Goal: Obtain resource: Download file/media

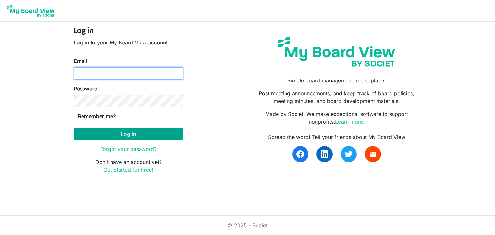
type input "[EMAIL_ADDRESS][DOMAIN_NAME]"
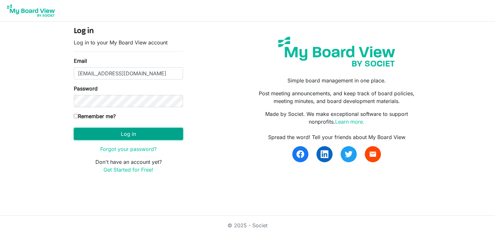
click at [125, 132] on button "Log in" at bounding box center [128, 134] width 109 height 12
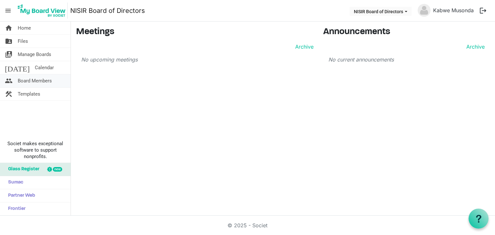
click at [31, 81] on span "Board Members" at bounding box center [35, 80] width 34 height 13
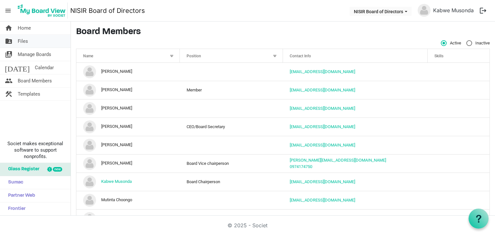
click at [21, 39] on span "Files" at bounding box center [23, 41] width 10 height 13
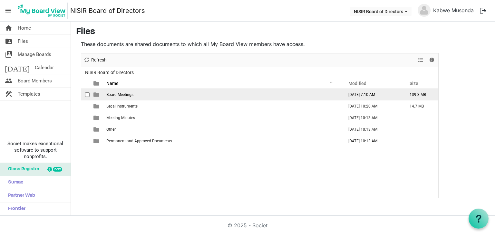
click at [119, 93] on span "Board Meetings" at bounding box center [119, 94] width 27 height 5
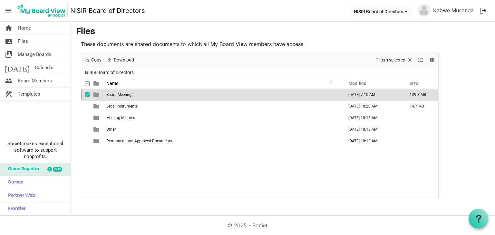
click at [119, 93] on span "Board Meetings" at bounding box center [119, 94] width 27 height 5
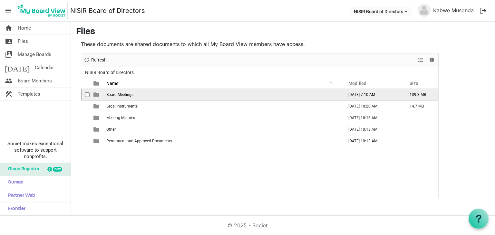
click at [119, 93] on span "Board Meetings" at bounding box center [119, 94] width 27 height 5
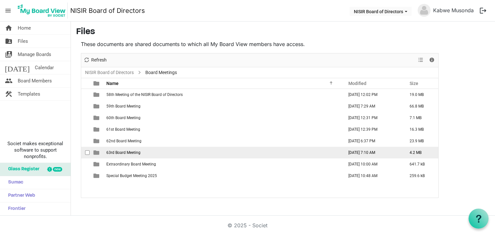
click at [129, 150] on span "63rd Board Meeting" at bounding box center [123, 152] width 34 height 5
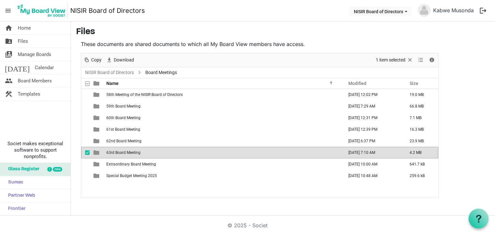
click at [129, 150] on span "63rd Board Meeting" at bounding box center [123, 152] width 34 height 5
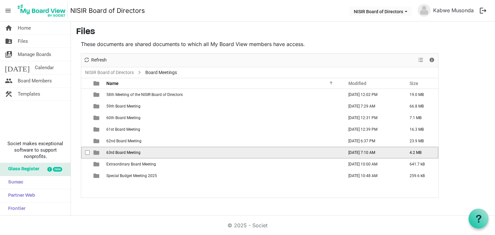
click at [129, 150] on span "63rd Board Meeting" at bounding box center [123, 152] width 34 height 5
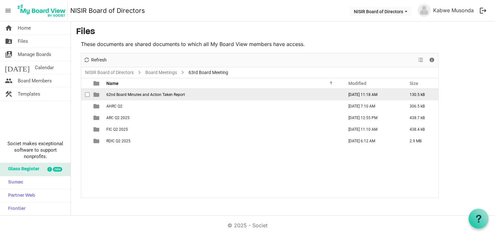
click at [133, 94] on span "62nd Board Minutes and Action Taken Report" at bounding box center [145, 94] width 79 height 5
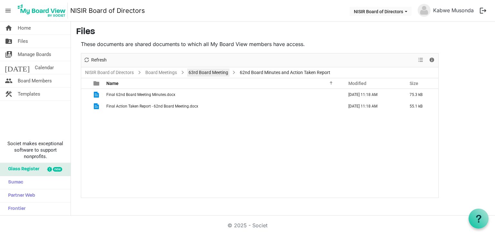
click at [205, 74] on link "63rd Board Meeting" at bounding box center [208, 73] width 42 height 8
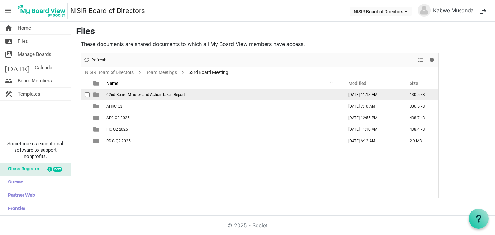
click at [132, 96] on span "62nd Board Minutes and Action Taken Report" at bounding box center [145, 94] width 79 height 5
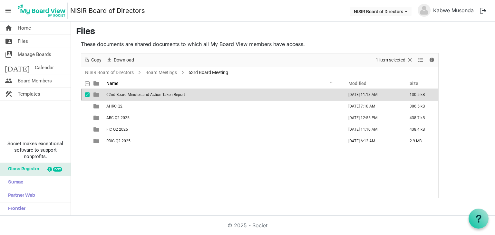
click at [132, 96] on span "62nd Board Minutes and Action Taken Report" at bounding box center [145, 94] width 79 height 5
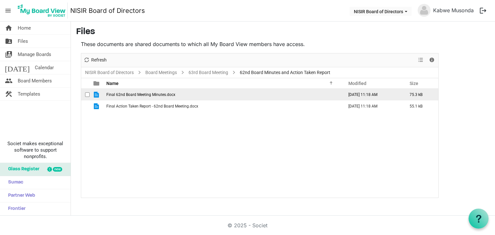
click at [125, 97] on td "Final 62nd Board Meeting Minutes.docx" at bounding box center [222, 95] width 237 height 12
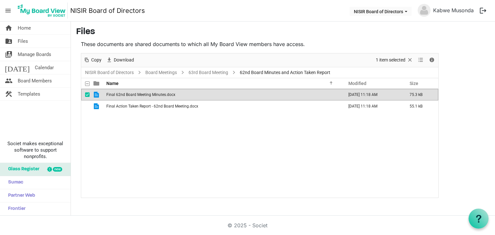
click at [125, 97] on td "Final 62nd Board Meeting Minutes.docx" at bounding box center [222, 95] width 237 height 12
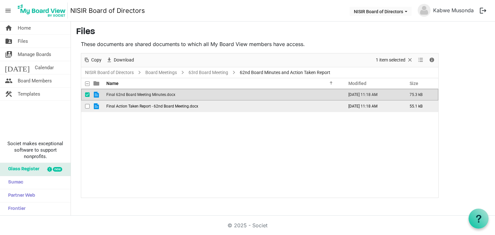
click at [152, 108] on span "Final Action Taken Report - 62nd Board Meeting.docx" at bounding box center [152, 106] width 92 height 5
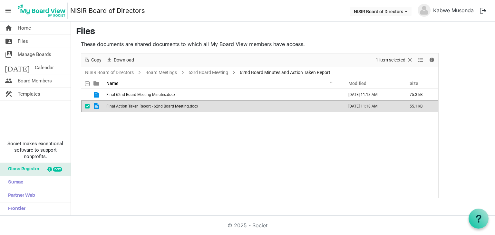
click at [152, 108] on span "Final Action Taken Report - 62nd Board Meeting.docx" at bounding box center [152, 106] width 92 height 5
click at [153, 105] on span "Final Action Taken Report - 62nd Board Meeting.docx" at bounding box center [152, 106] width 92 height 5
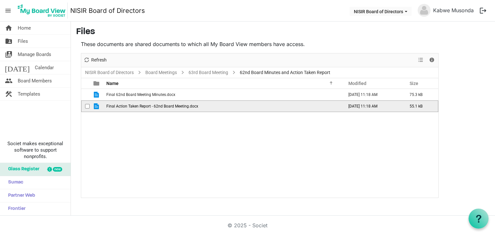
click at [153, 105] on span "Final Action Taken Report - 62nd Board Meeting.docx" at bounding box center [152, 106] width 92 height 5
